Goal: Find specific page/section: Find specific page/section

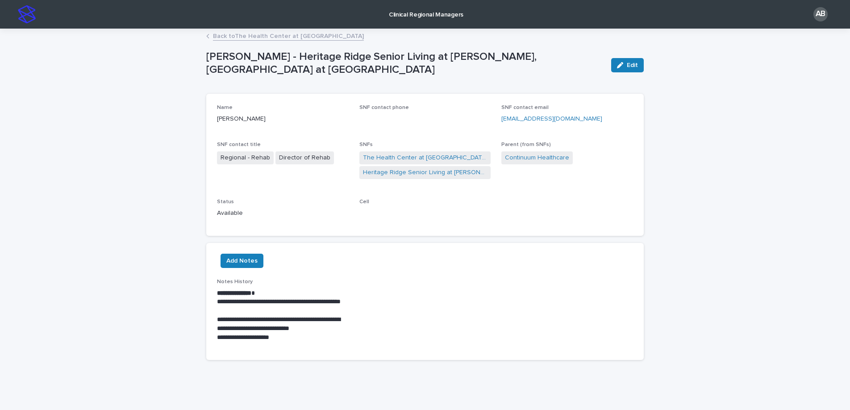
click at [256, 34] on link "Back to [GEOGRAPHIC_DATA] at [GEOGRAPHIC_DATA]" at bounding box center [288, 35] width 151 height 10
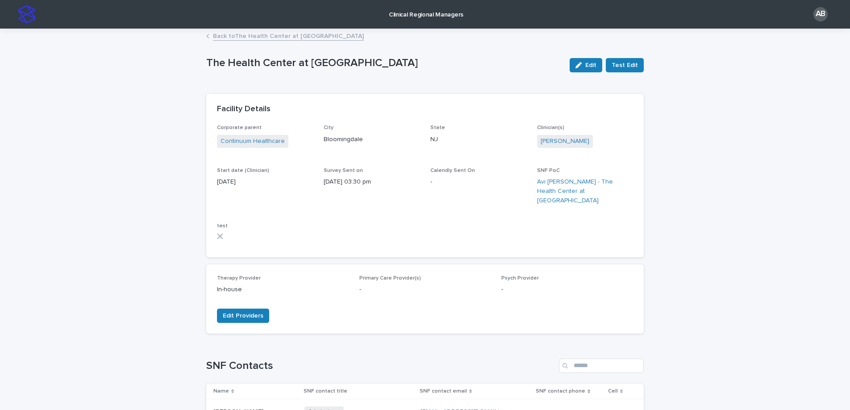
click at [213, 35] on link "Back to [GEOGRAPHIC_DATA] at [GEOGRAPHIC_DATA]" at bounding box center [288, 35] width 151 height 10
click at [246, 38] on link "Back to Clinical Regional Managers" at bounding box center [263, 35] width 100 height 10
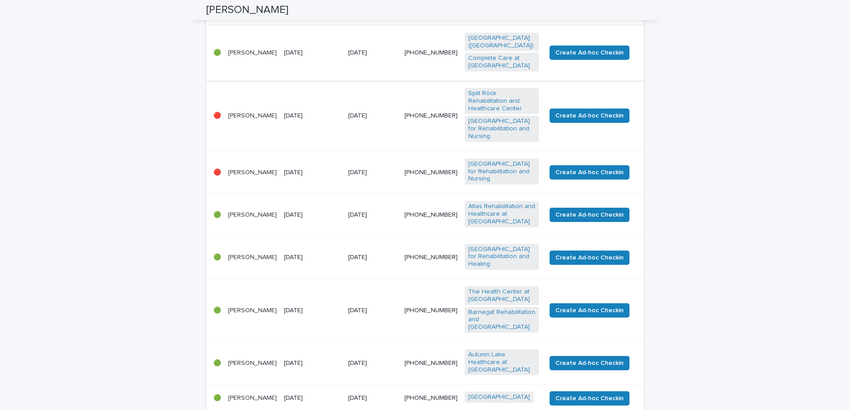
scroll to position [181, 0]
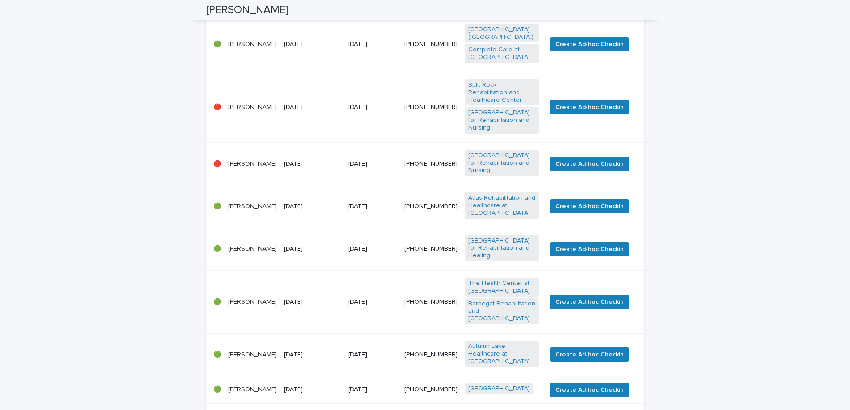
click at [243, 298] on p "[PERSON_NAME]" at bounding box center [252, 302] width 49 height 8
